Goal: Task Accomplishment & Management: Manage account settings

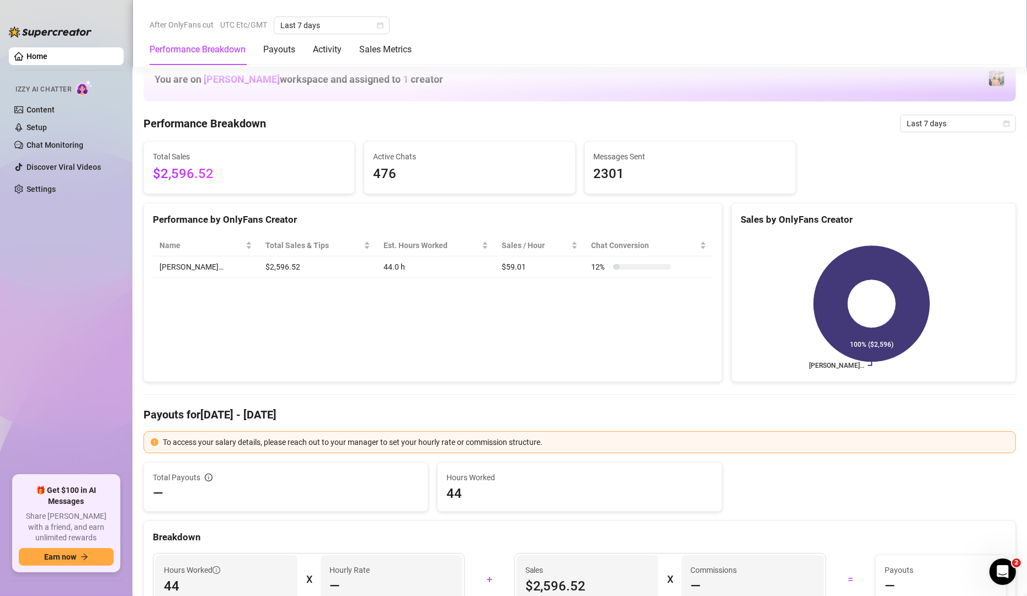
scroll to position [463, 0]
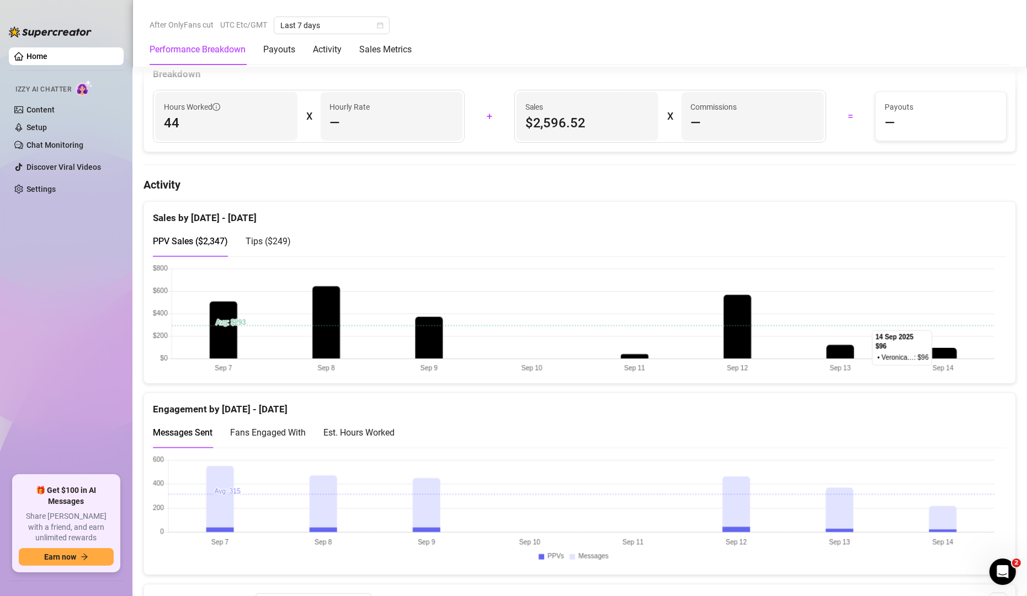
click at [268, 242] on span "Tips ( $249 )" at bounding box center [267, 241] width 45 height 10
click at [933, 247] on div "PPV Sales ( $2,347 ) Tips ( $249 )" at bounding box center [579, 241] width 853 height 31
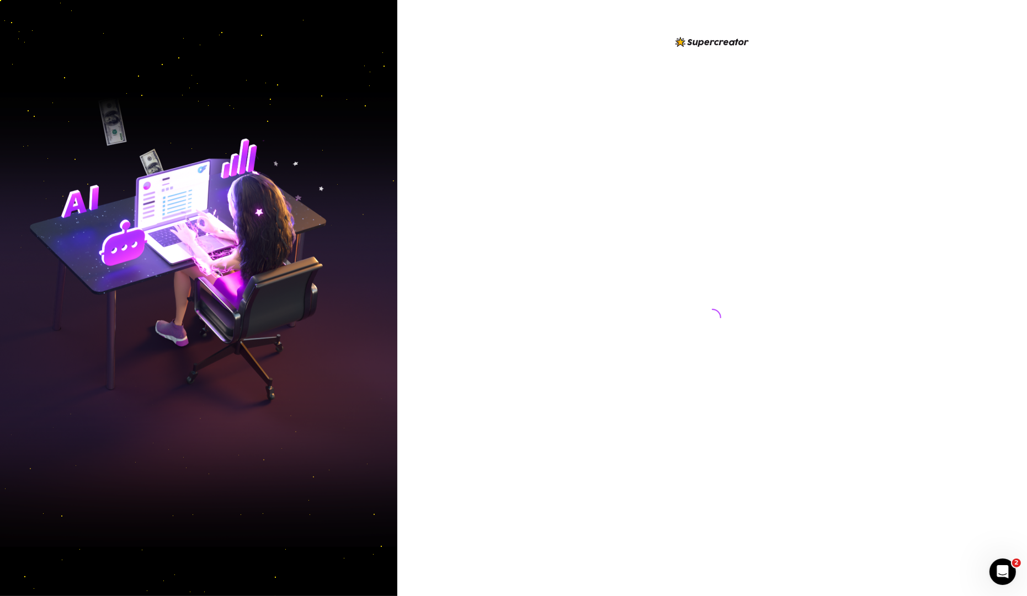
click at [571, 222] on div at bounding box center [711, 298] width 629 height 596
click at [573, 222] on div at bounding box center [711, 298] width 629 height 596
click at [670, 223] on div at bounding box center [712, 306] width 246 height 543
click at [771, 227] on div at bounding box center [712, 306] width 246 height 543
click at [680, 194] on div at bounding box center [712, 306] width 246 height 543
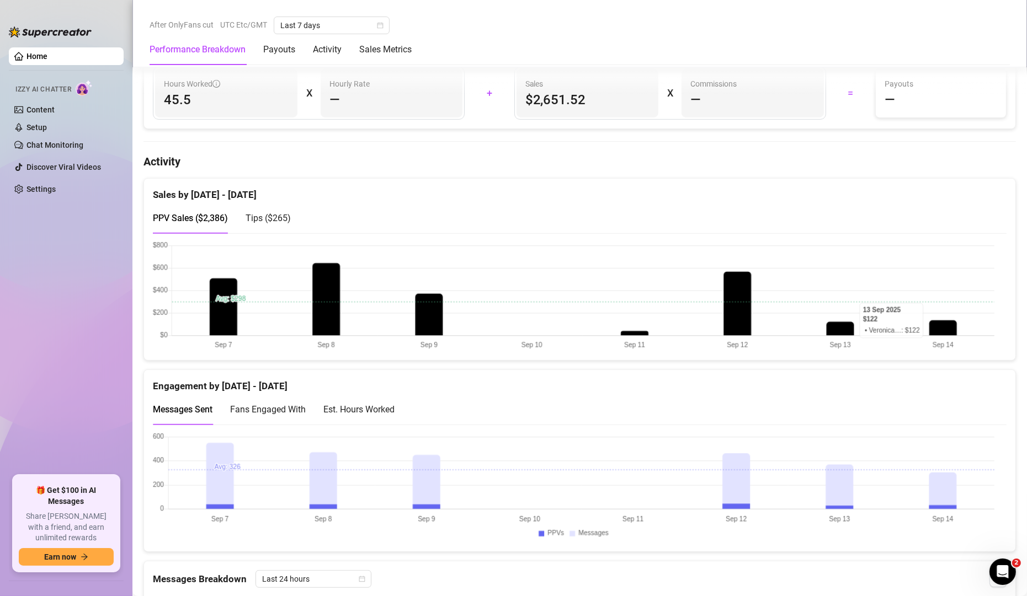
scroll to position [596, 0]
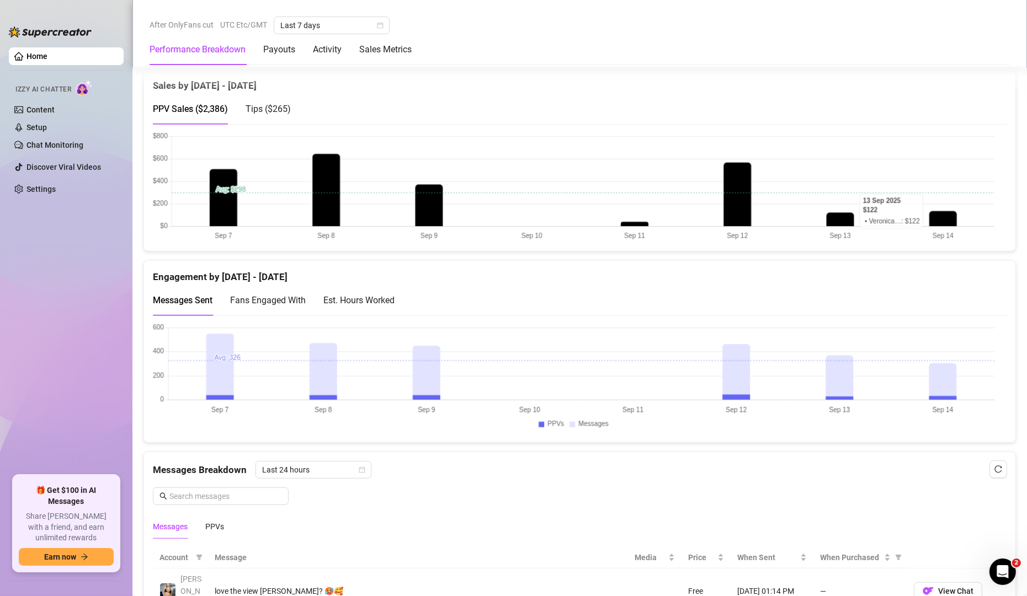
click at [260, 107] on span "Tips ( $265 )" at bounding box center [267, 109] width 45 height 10
click at [196, 111] on span "PPV Sales ( $2,386 )" at bounding box center [190, 109] width 75 height 10
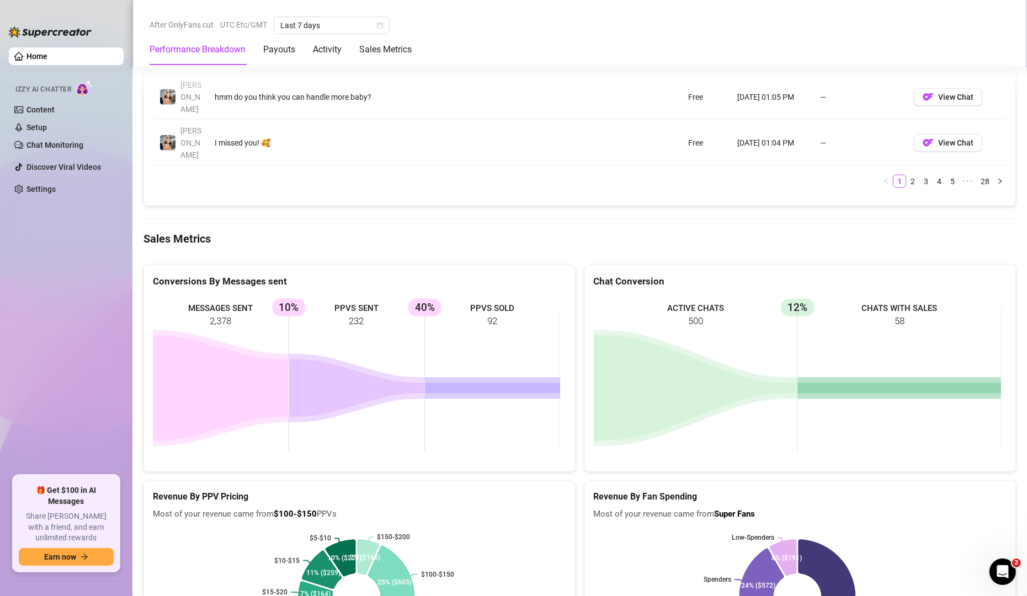
scroll to position [1665, 0]
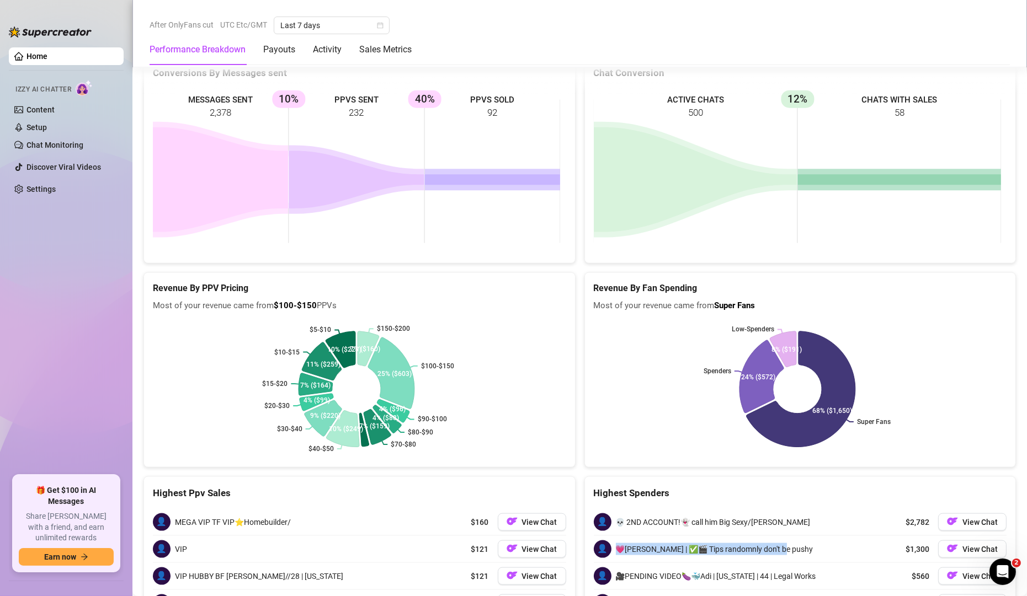
drag, startPoint x: 611, startPoint y: 434, endPoint x: 799, endPoint y: 432, distance: 188.7
click at [799, 536] on div "👤 💗Darryl | ✅🎬 Tips randomnly don't be pushy $1,300 View Chat" at bounding box center [800, 549] width 413 height 26
copy span "💗[PERSON_NAME] | ✅🎬 Tips randomnly don't be pushy"
click at [596, 541] on span "👤" at bounding box center [603, 550] width 18 height 18
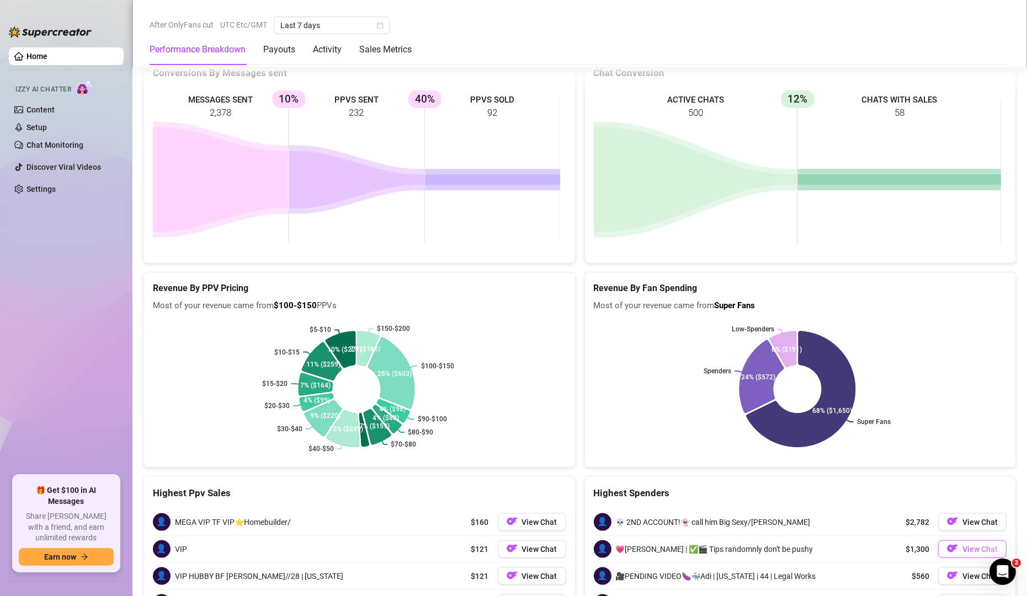
click at [975, 545] on span "View Chat" at bounding box center [979, 549] width 35 height 9
click at [965, 541] on button "View Chat" at bounding box center [972, 550] width 68 height 18
click at [947, 543] on img "button" at bounding box center [952, 548] width 11 height 11
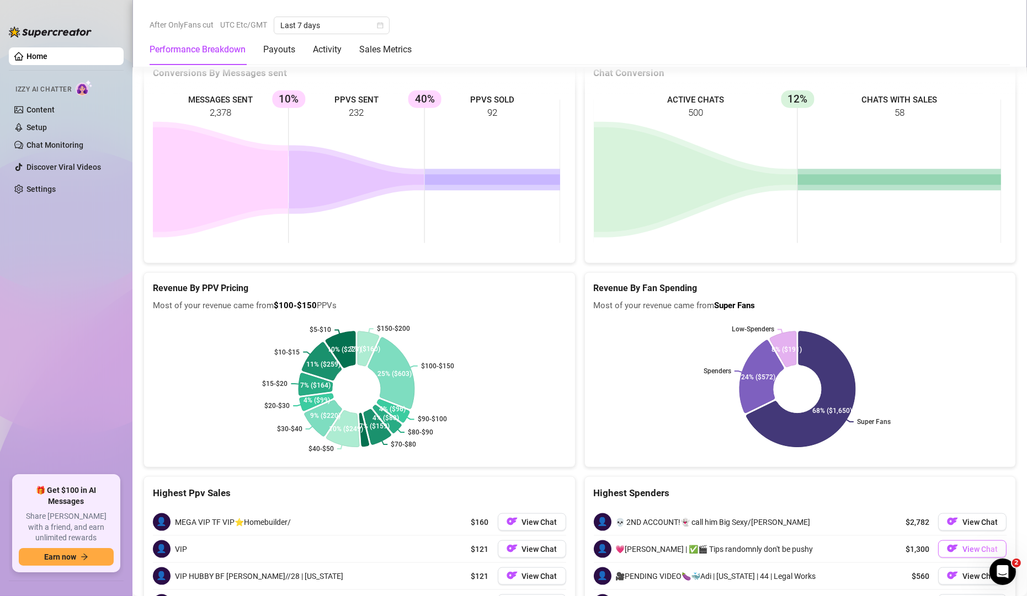
click at [947, 543] on img "button" at bounding box center [952, 548] width 11 height 11
click at [538, 321] on rect at bounding box center [356, 390] width 407 height 138
click at [932, 321] on rect at bounding box center [797, 390] width 407 height 138
drag, startPoint x: 613, startPoint y: 429, endPoint x: 640, endPoint y: 437, distance: 27.7
click at [640, 543] on span "💗[PERSON_NAME] | ✅🎬 Tips randomnly don't be pushy" at bounding box center [714, 549] width 197 height 12
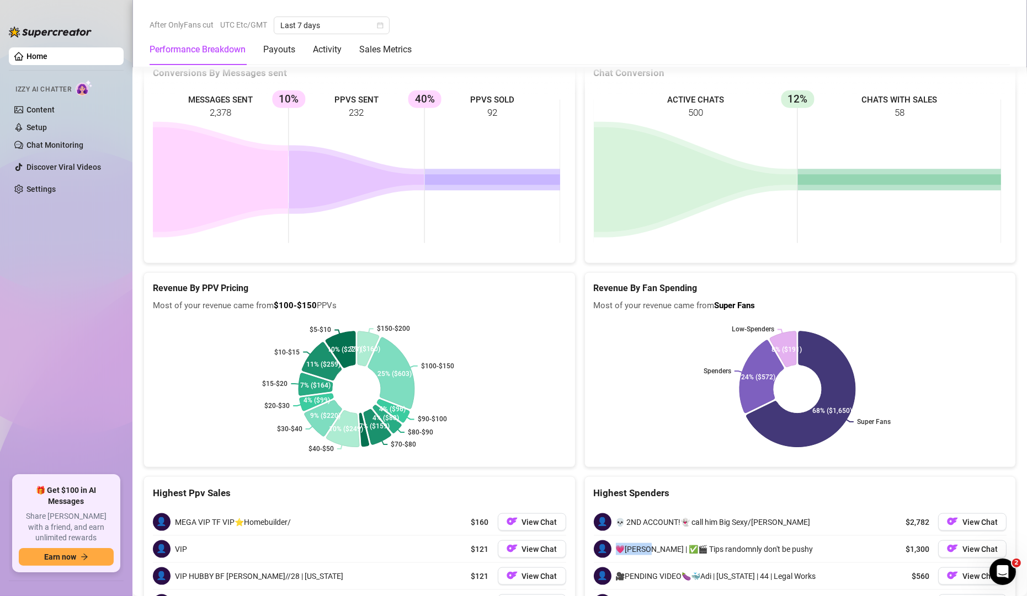
copy span "💗Darryl"
